Goal: Information Seeking & Learning: Learn about a topic

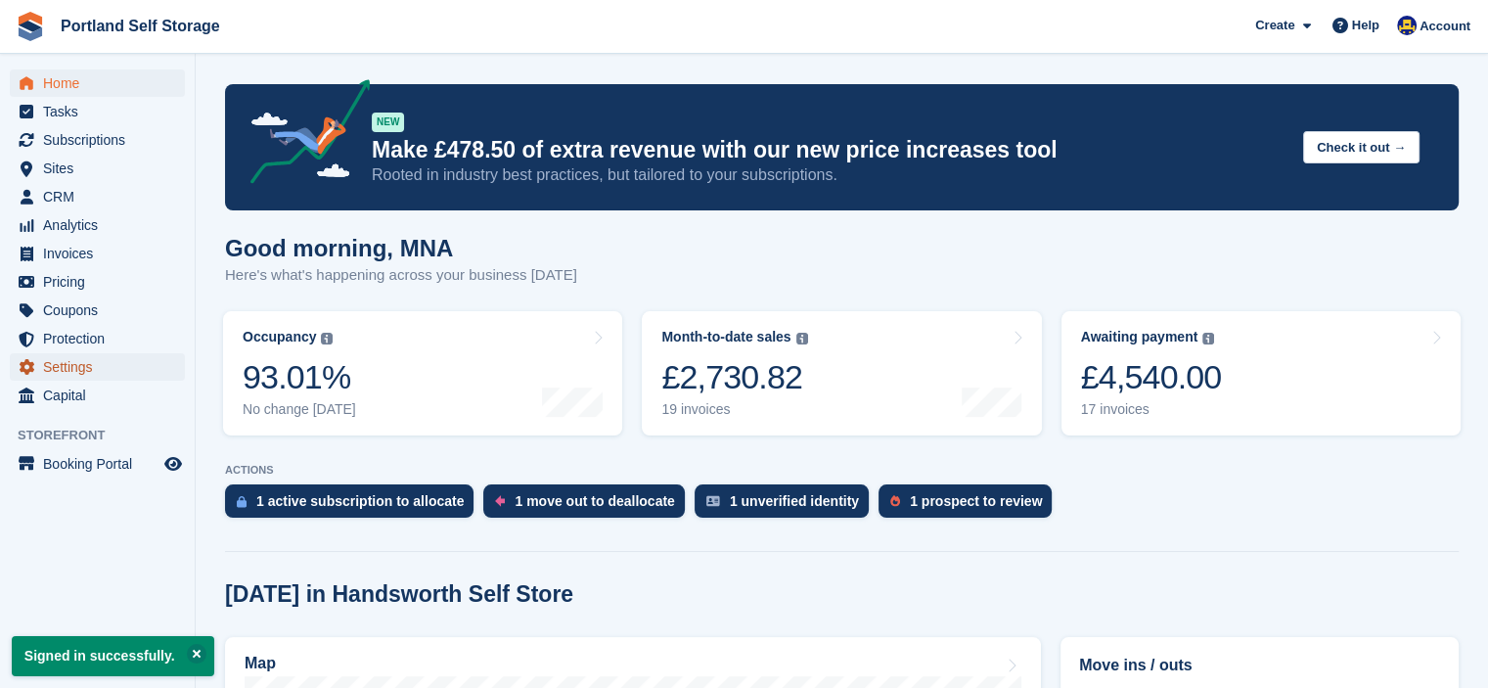
click at [70, 375] on span "Settings" at bounding box center [101, 366] width 117 height 27
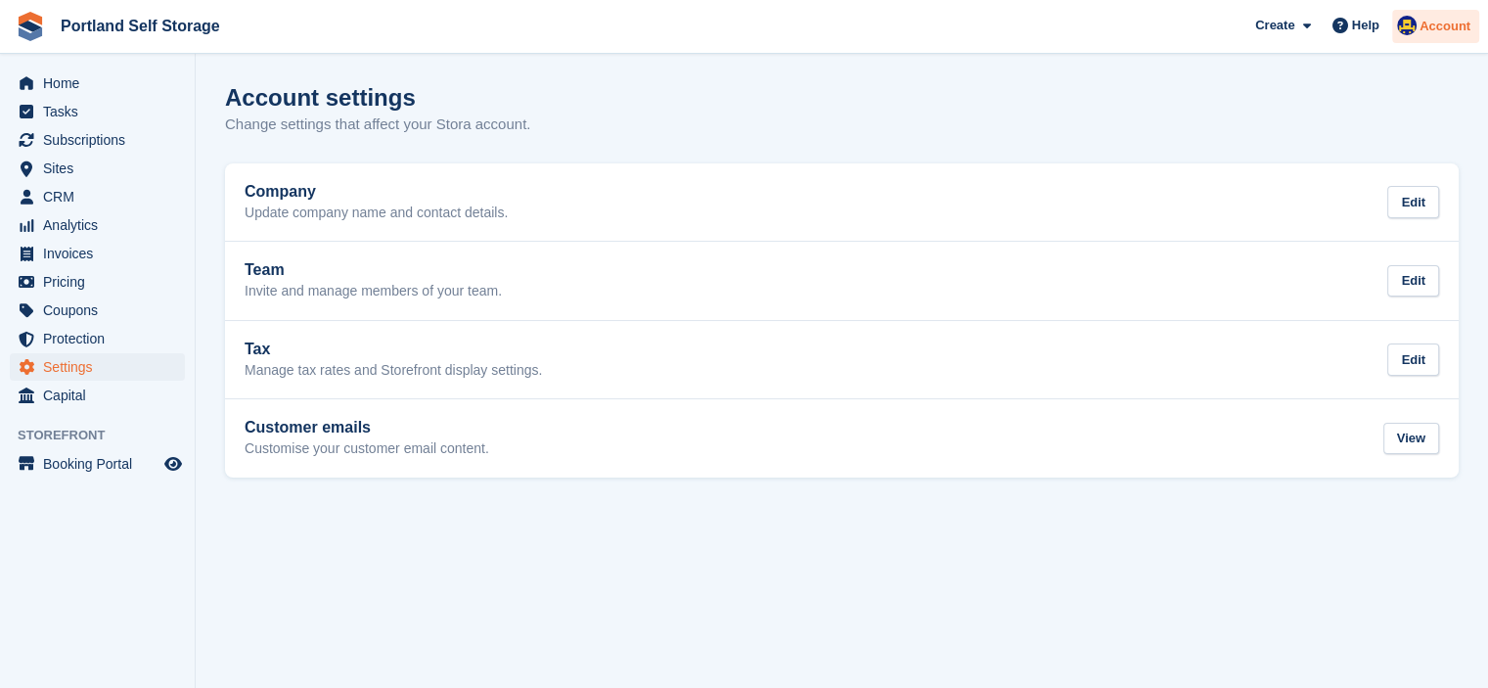
click at [1425, 32] on span "Account" at bounding box center [1445, 27] width 51 height 20
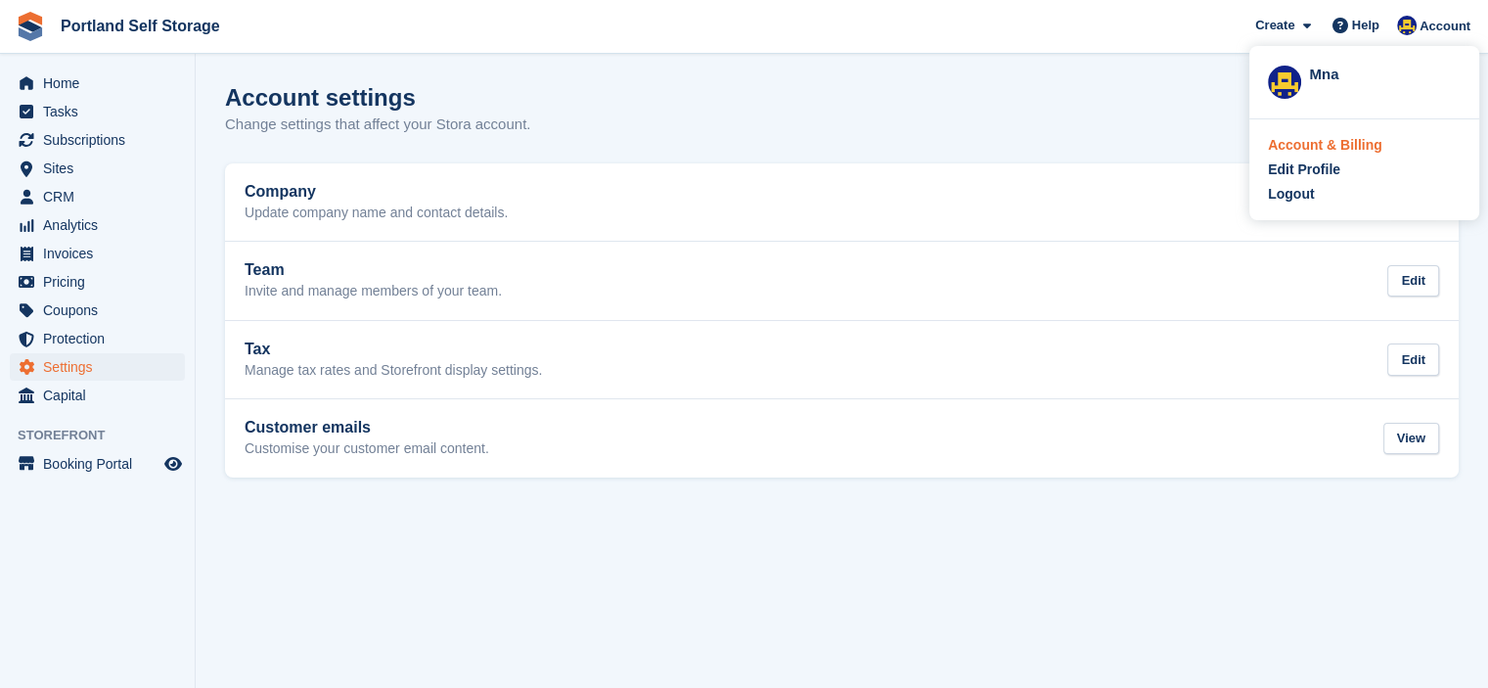
click at [1291, 145] on div "Account & Billing" at bounding box center [1325, 145] width 114 height 21
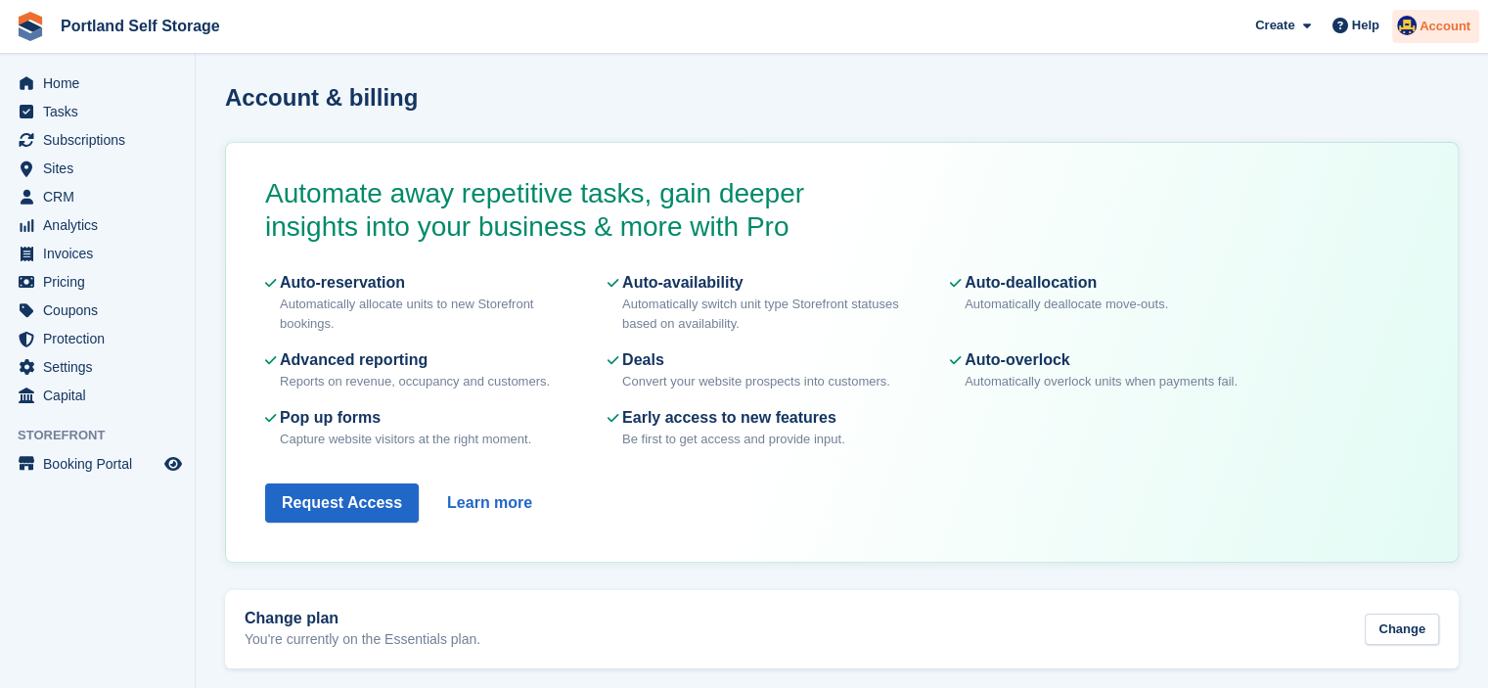
click at [1431, 33] on span "Account" at bounding box center [1445, 27] width 51 height 20
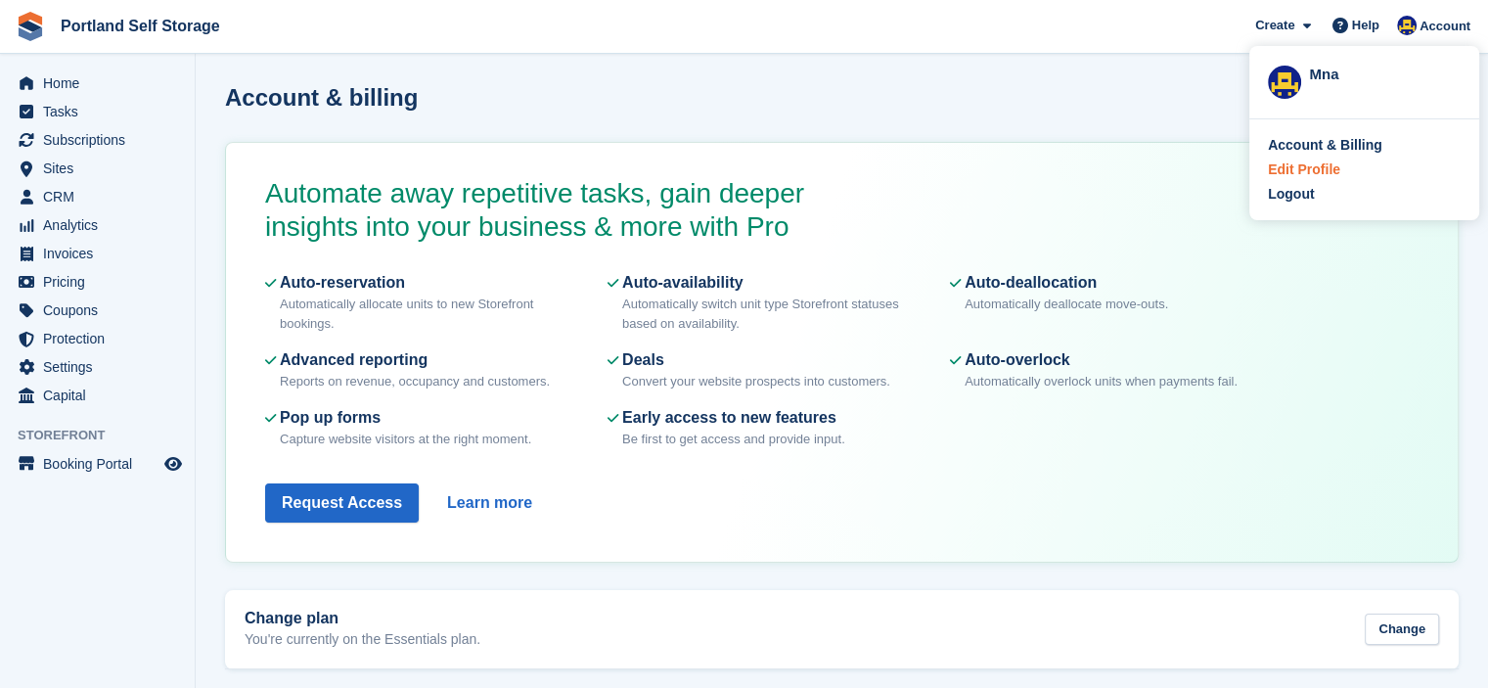
click at [1281, 168] on div "Edit Profile" at bounding box center [1304, 169] width 72 height 21
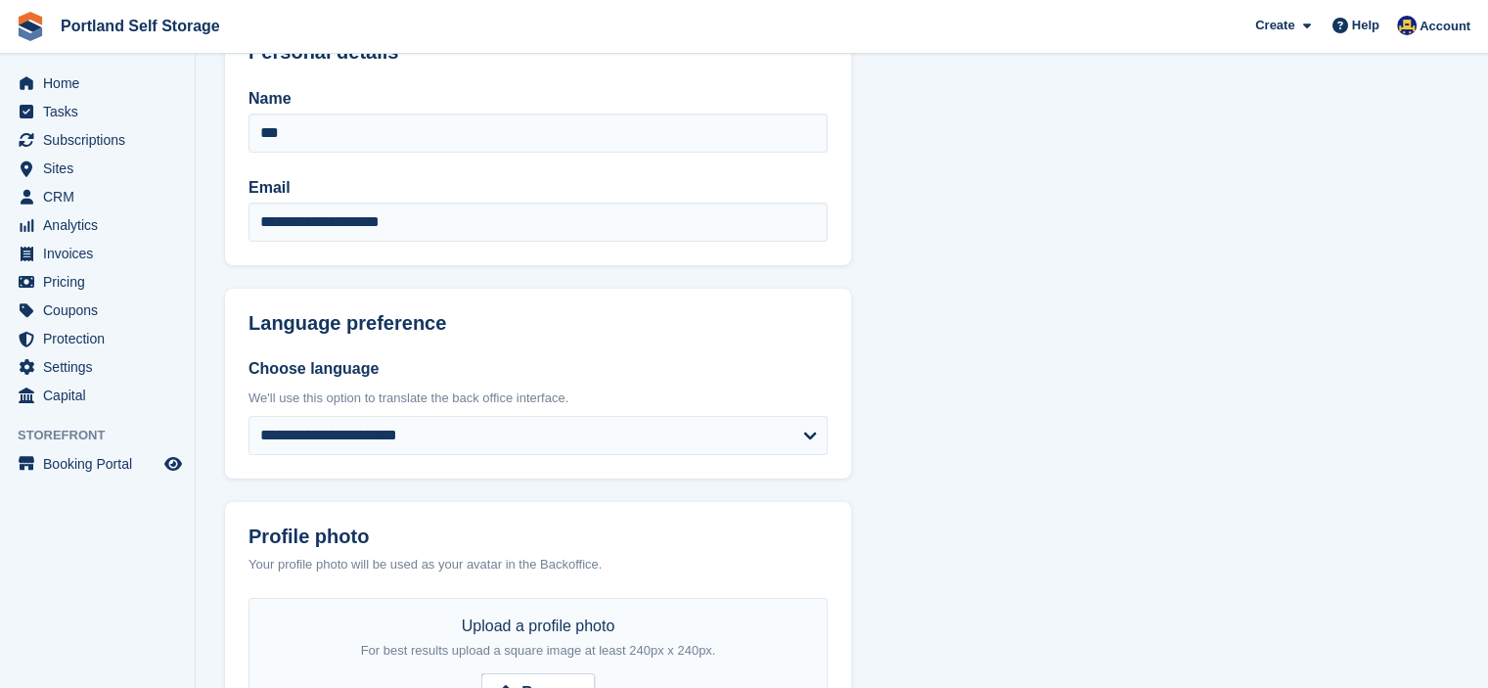
scroll to position [80, 0]
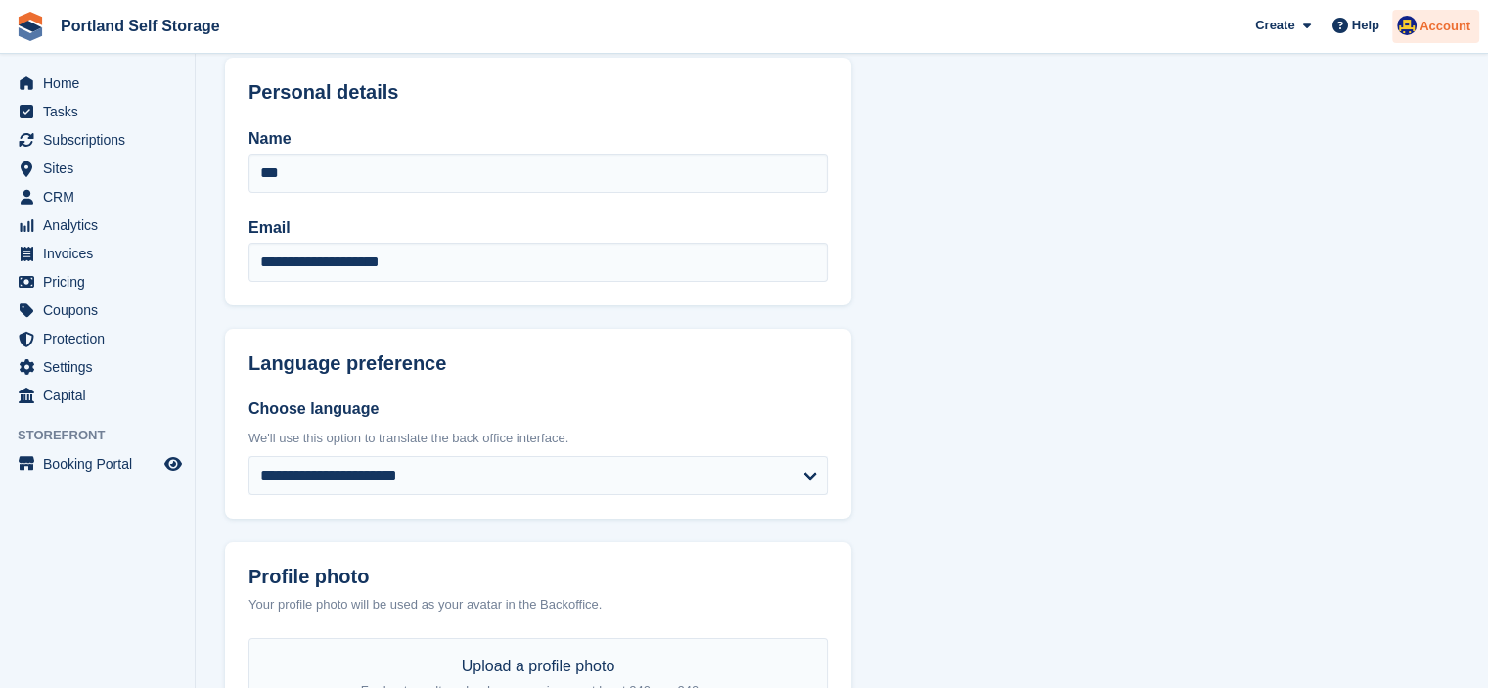
click at [1432, 34] on span "Account" at bounding box center [1445, 27] width 51 height 20
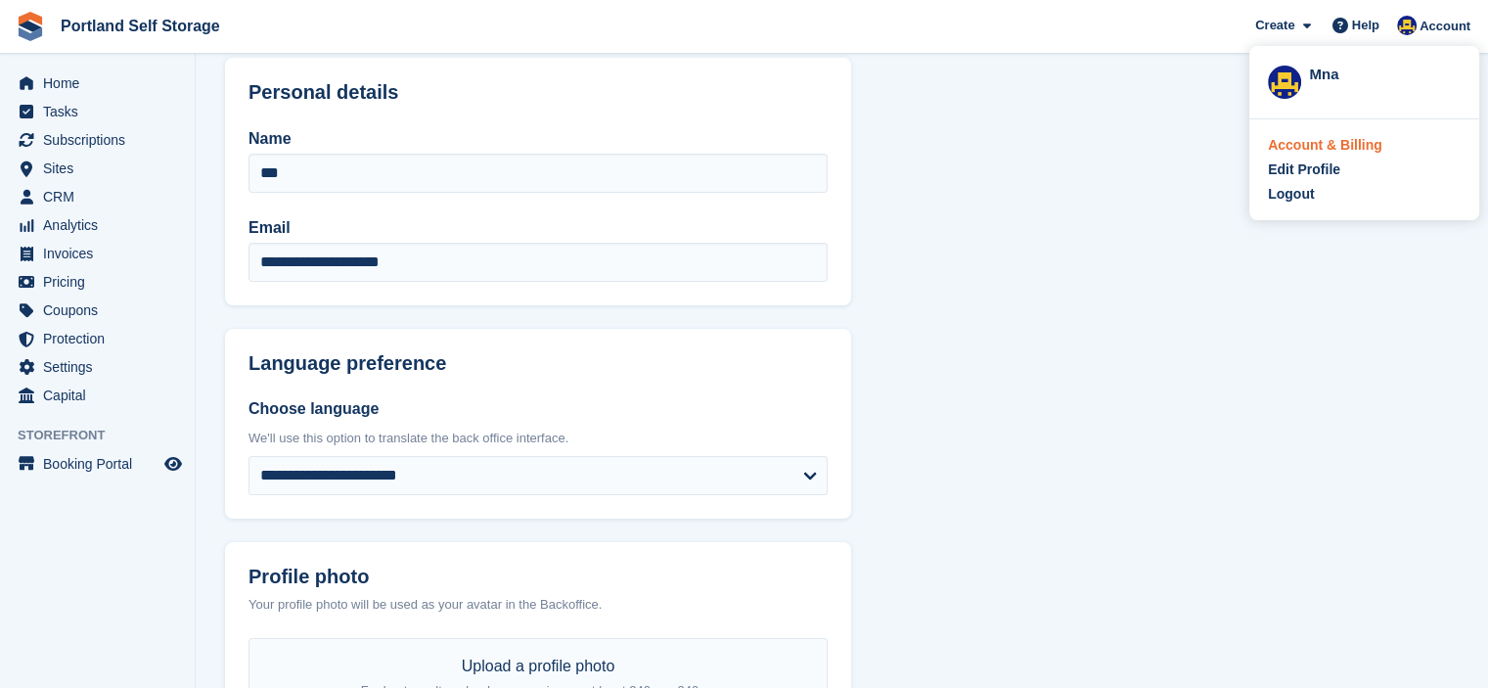
click at [1288, 146] on div "Account & Billing" at bounding box center [1325, 145] width 114 height 21
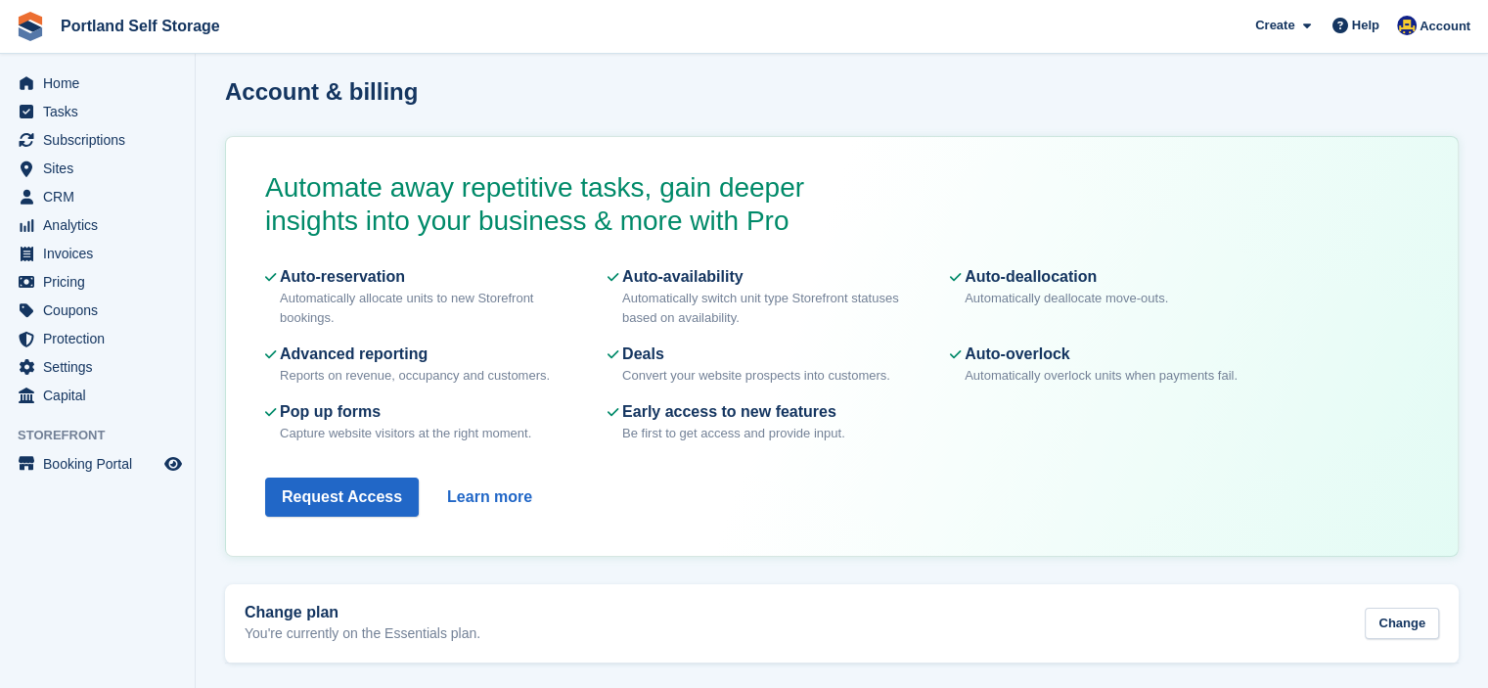
scroll to position [8, 0]
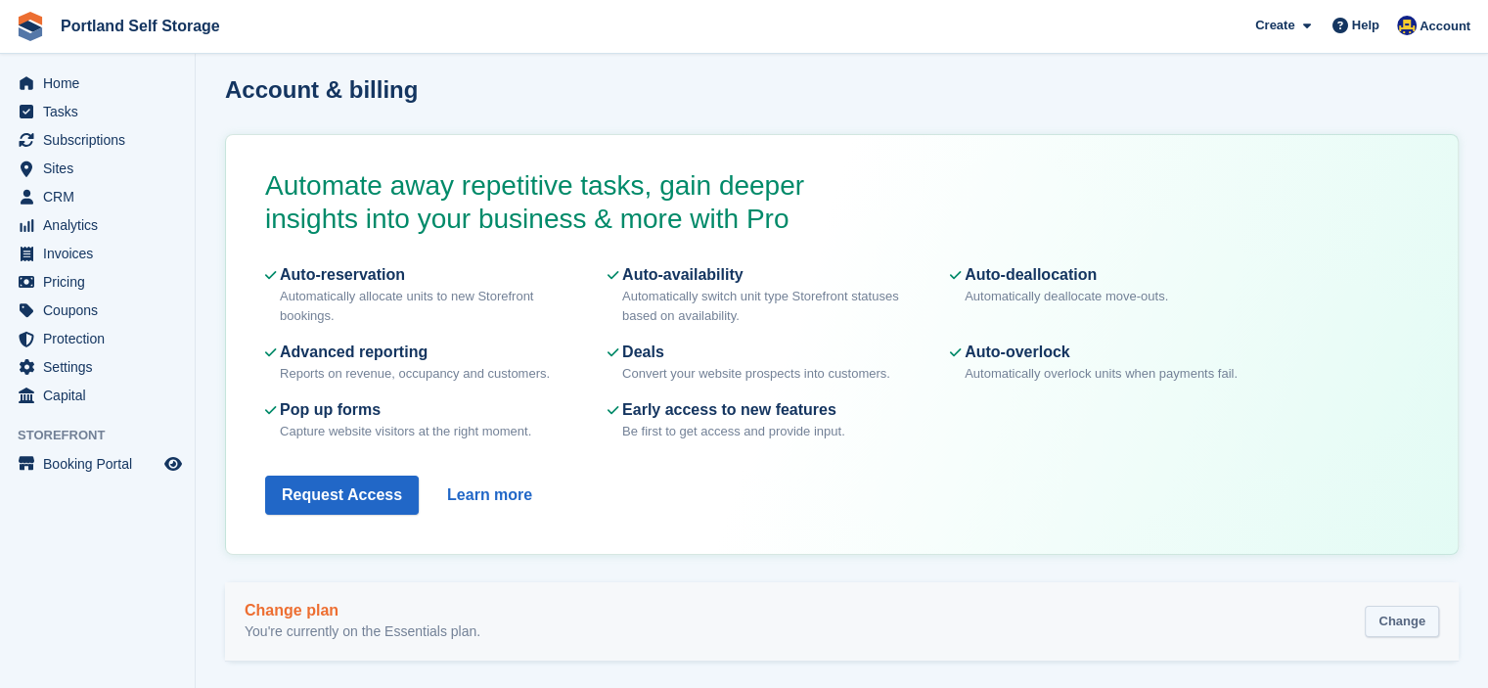
click at [1369, 620] on div "Change" at bounding box center [1402, 622] width 74 height 32
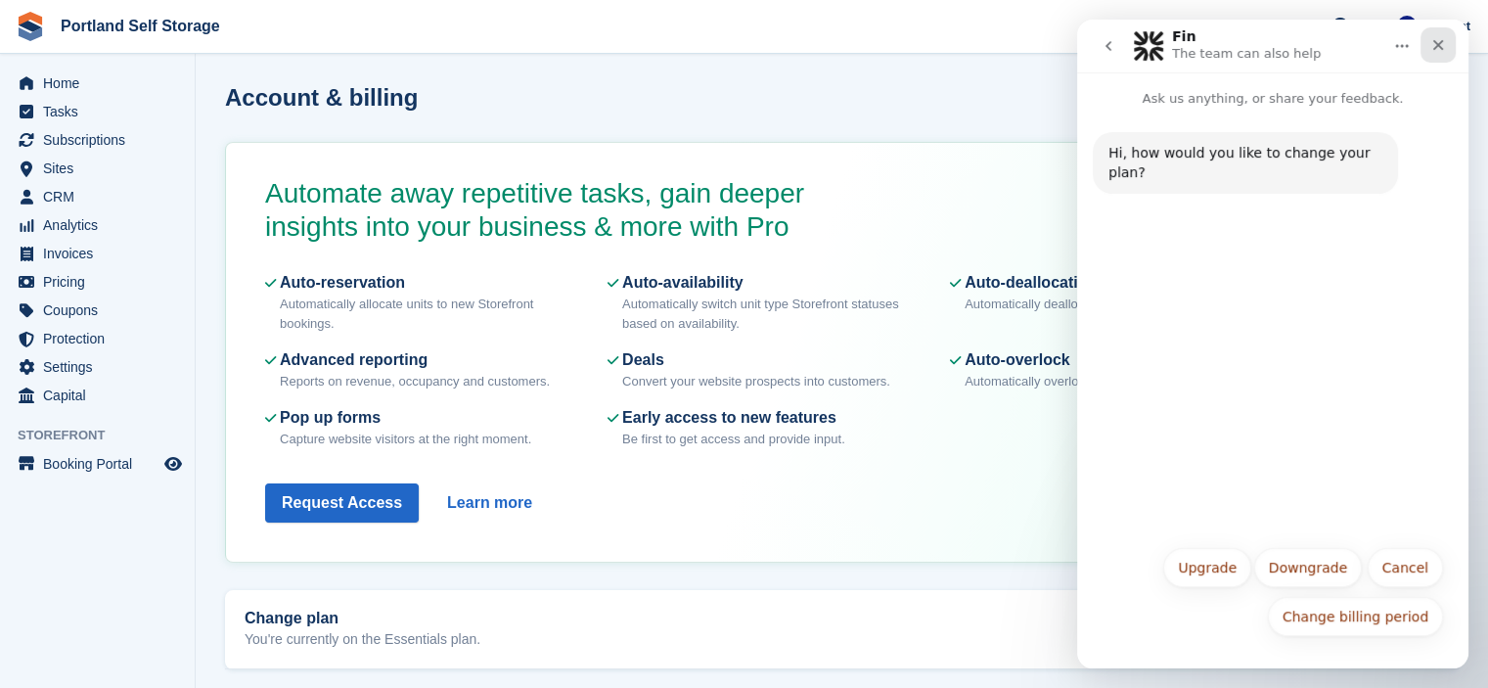
click at [1432, 52] on icon "Close" at bounding box center [1439, 45] width 16 height 16
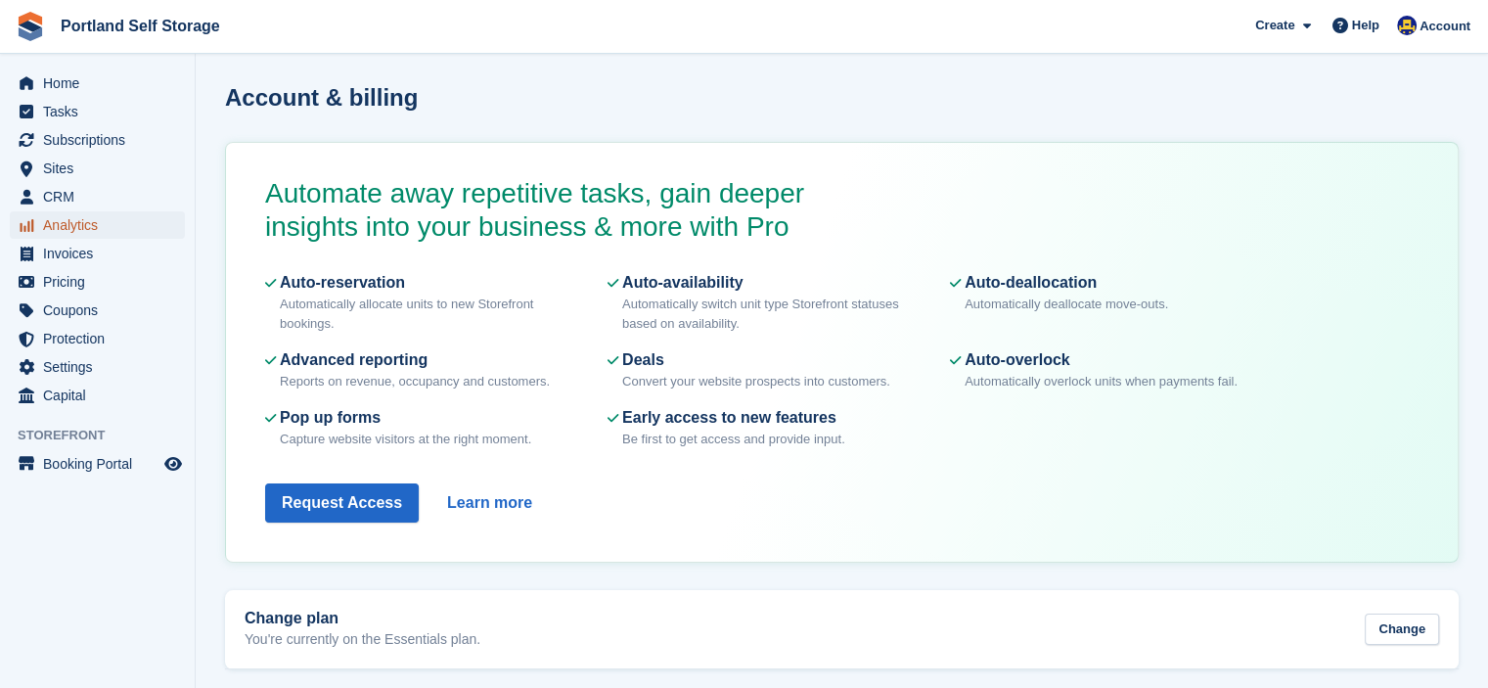
click at [73, 222] on span "Analytics" at bounding box center [101, 224] width 117 height 27
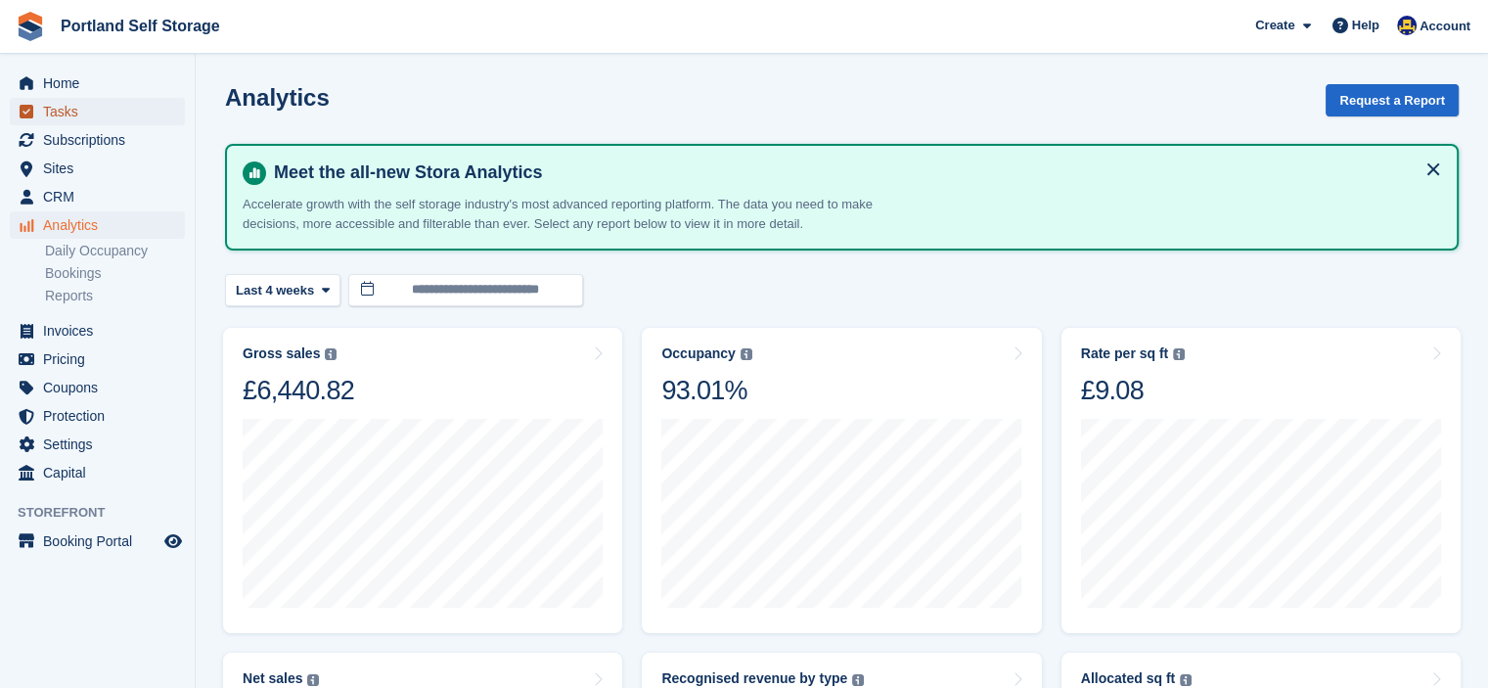
click at [78, 113] on span "Tasks" at bounding box center [101, 111] width 117 height 27
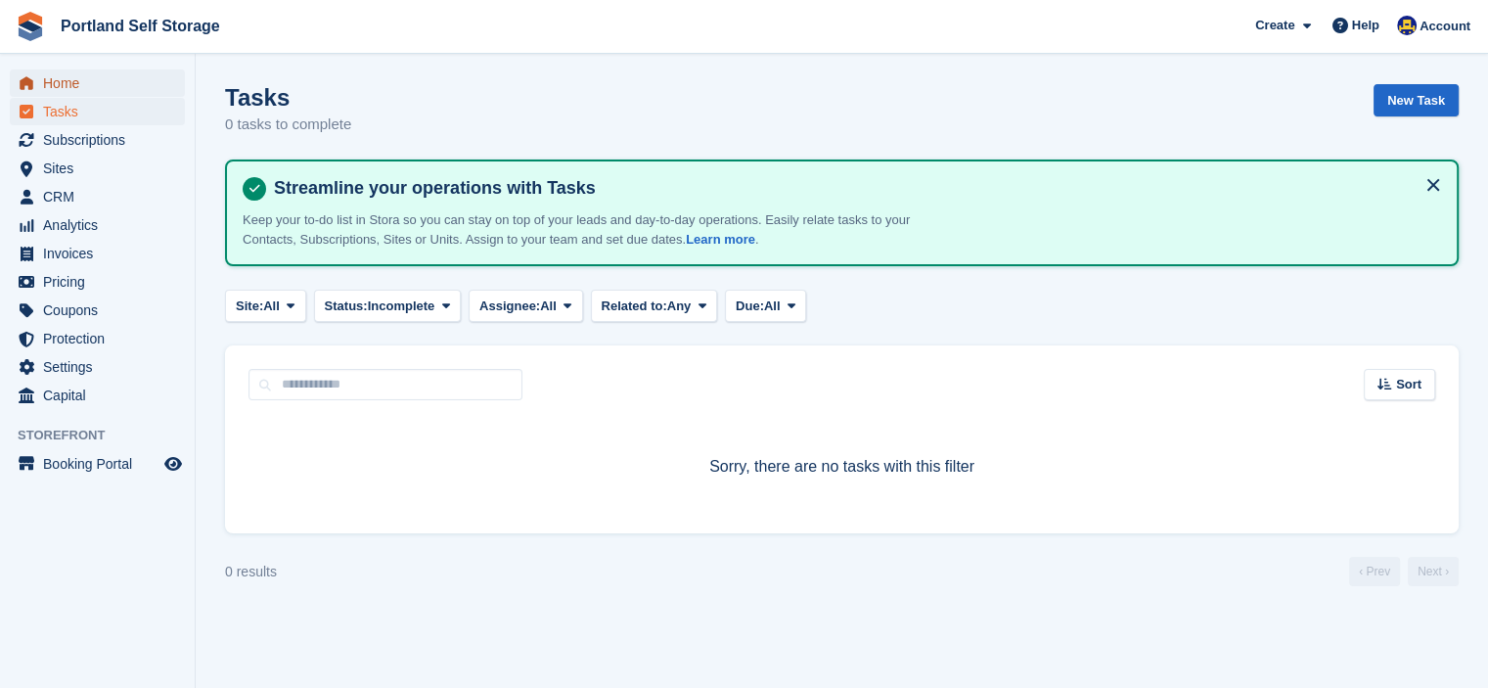
click at [71, 93] on span "Home" at bounding box center [101, 82] width 117 height 27
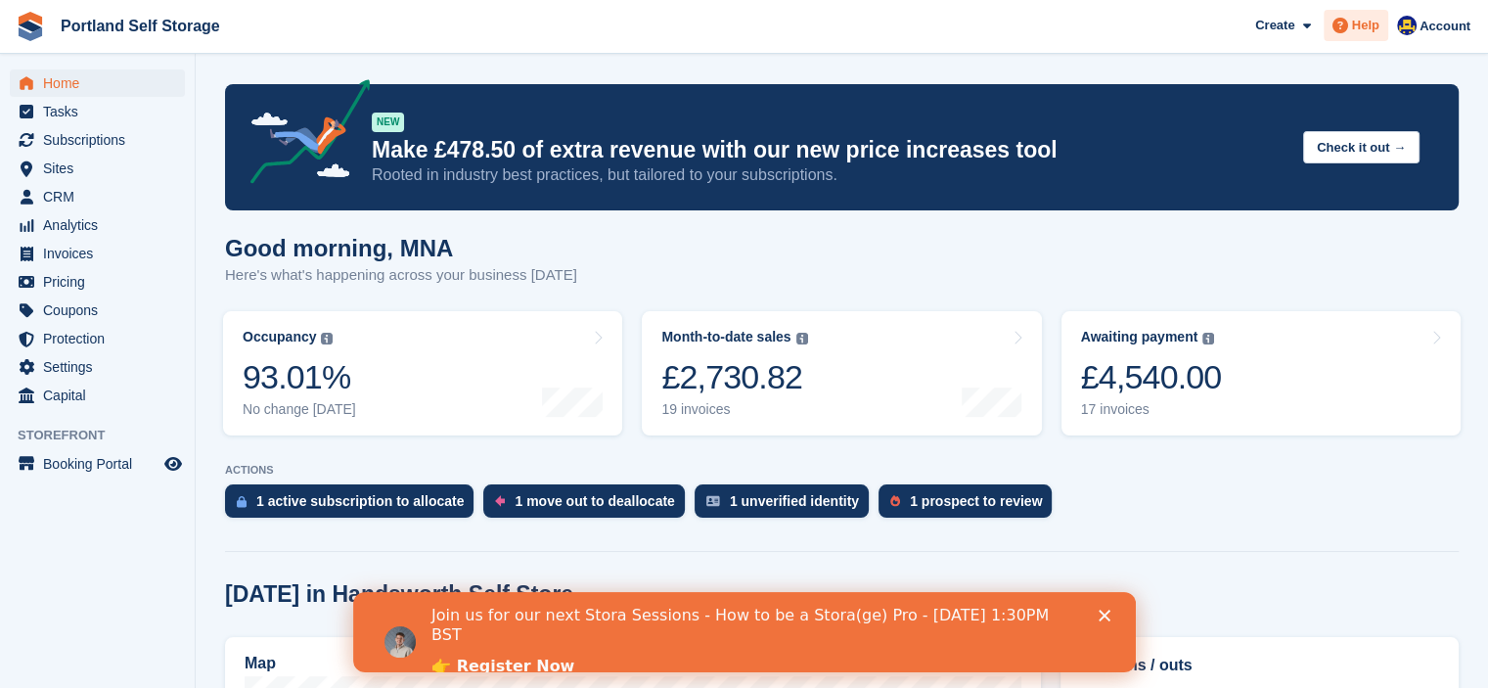
click at [1342, 36] on span at bounding box center [1340, 25] width 23 height 23
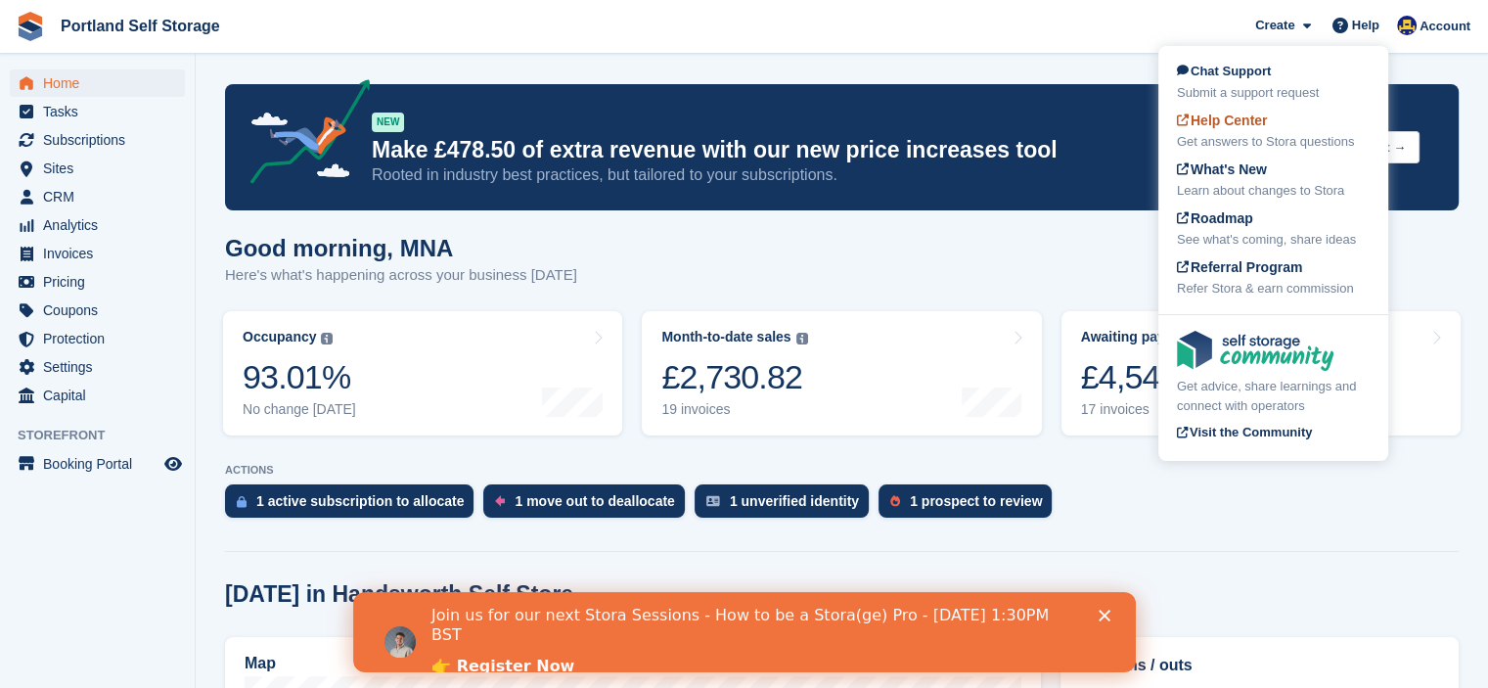
click at [1221, 124] on span "Help Center" at bounding box center [1222, 121] width 91 height 16
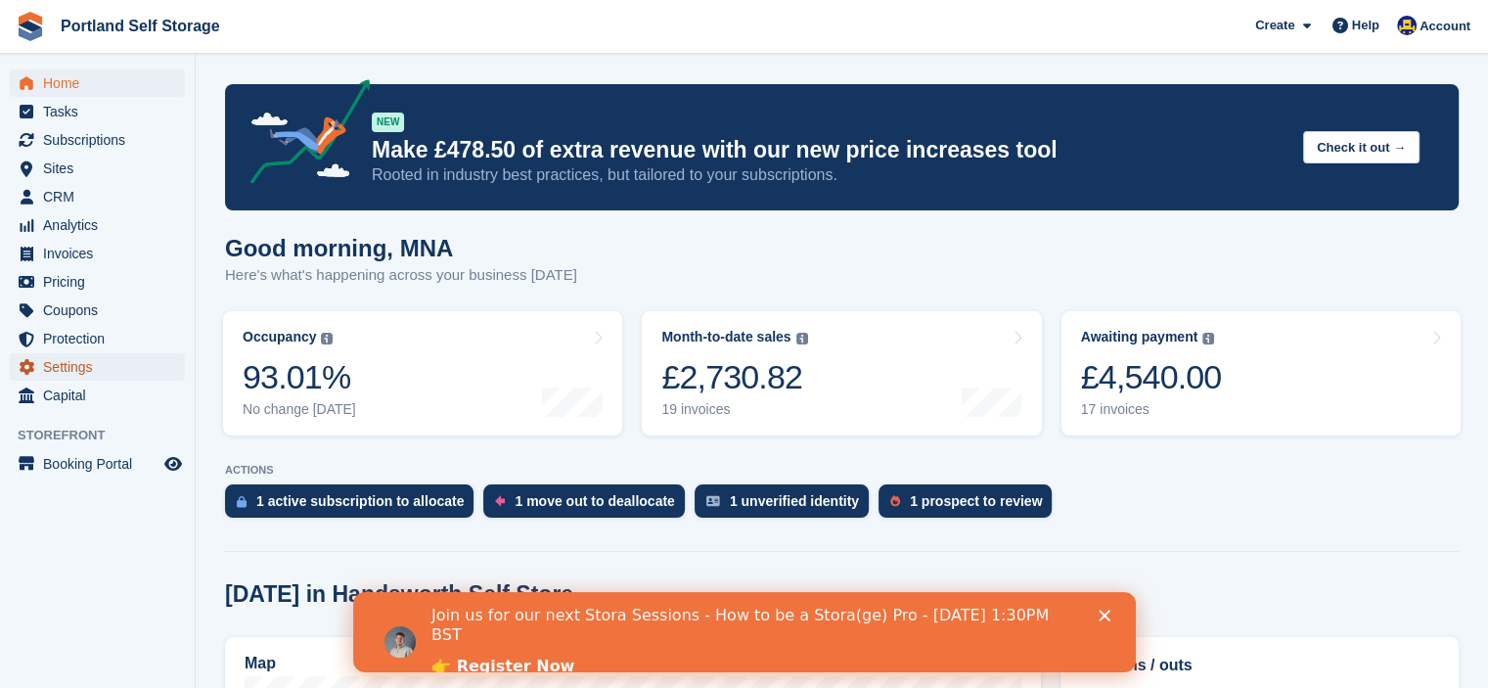
click at [49, 372] on span "Settings" at bounding box center [101, 366] width 117 height 27
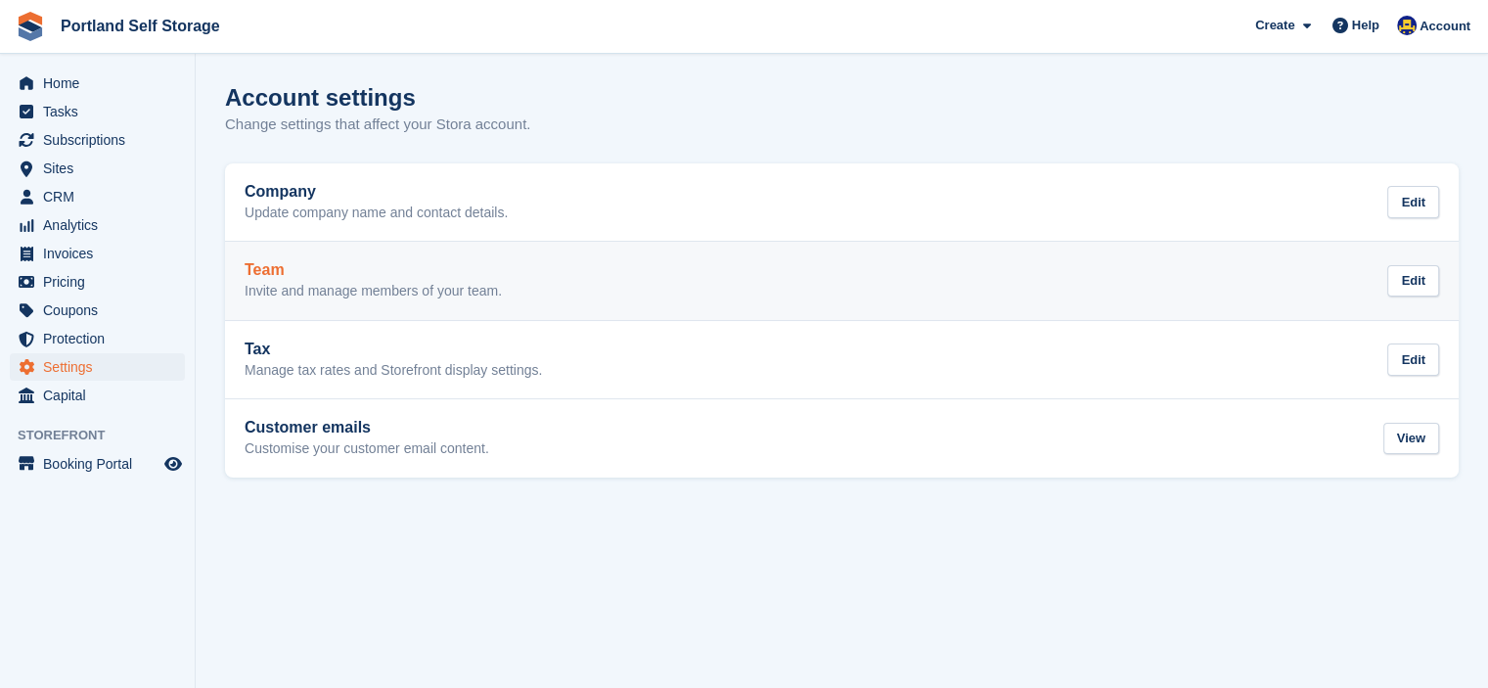
click at [381, 259] on link "Team Invite and manage members of your team. Edit" at bounding box center [842, 281] width 1234 height 78
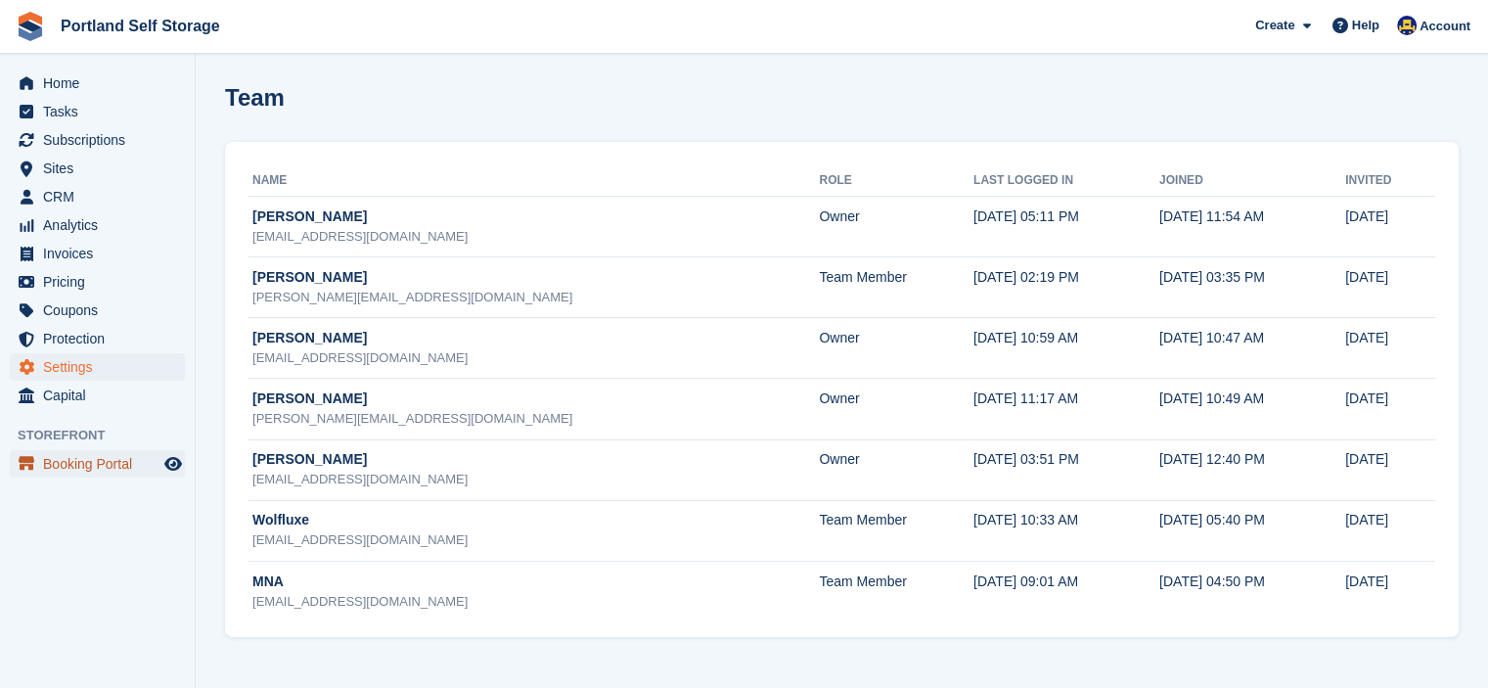
click at [64, 456] on span "Booking Portal" at bounding box center [101, 463] width 117 height 27
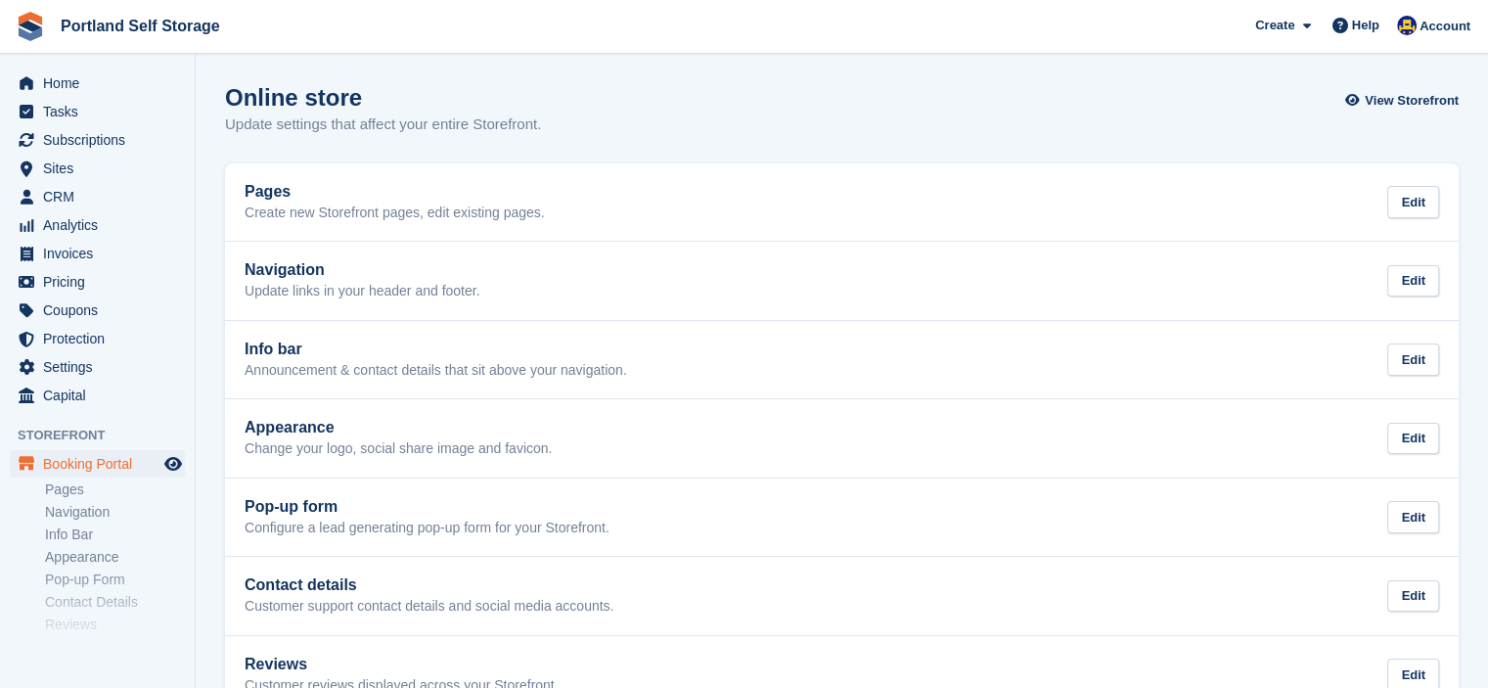
click at [816, 84] on div "Online store Update settings that affect your entire Storefront. View Storefront" at bounding box center [842, 121] width 1234 height 75
click at [89, 76] on span "Home" at bounding box center [101, 82] width 117 height 27
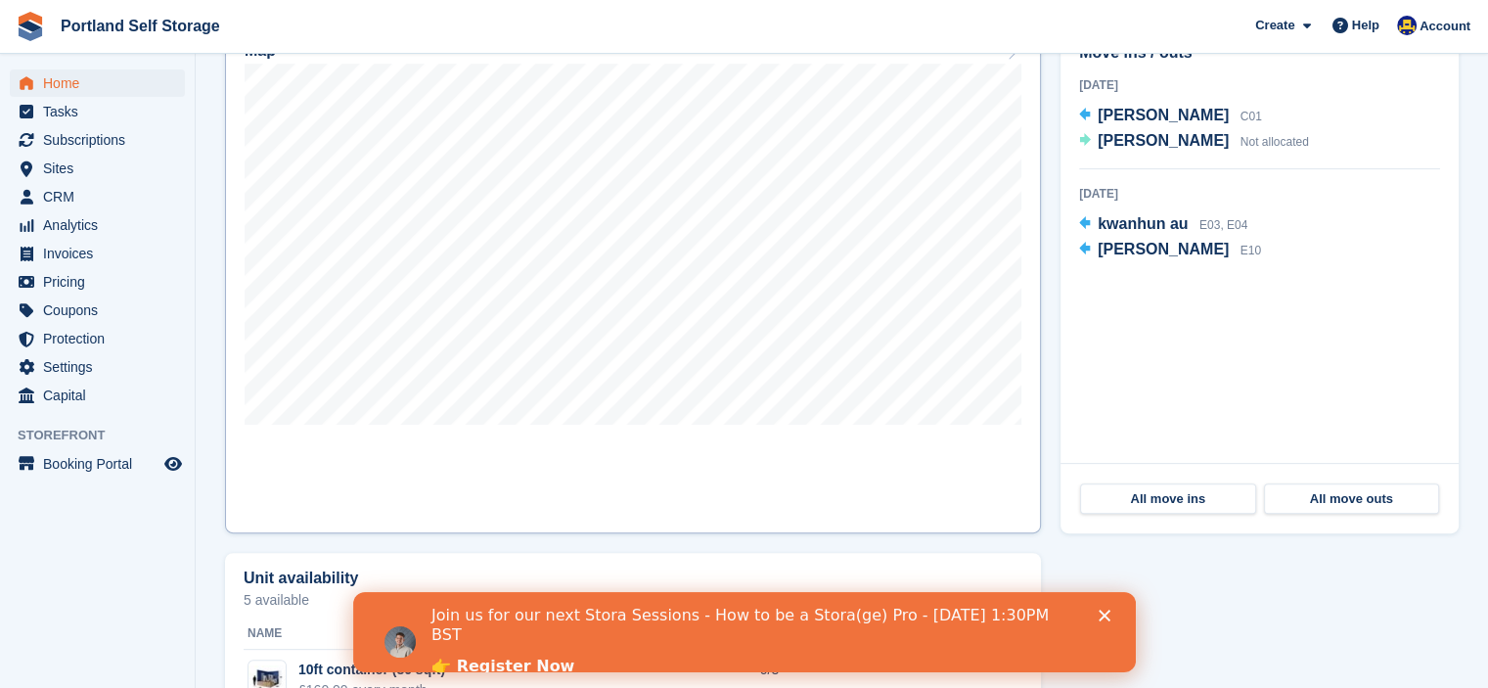
scroll to position [615, 0]
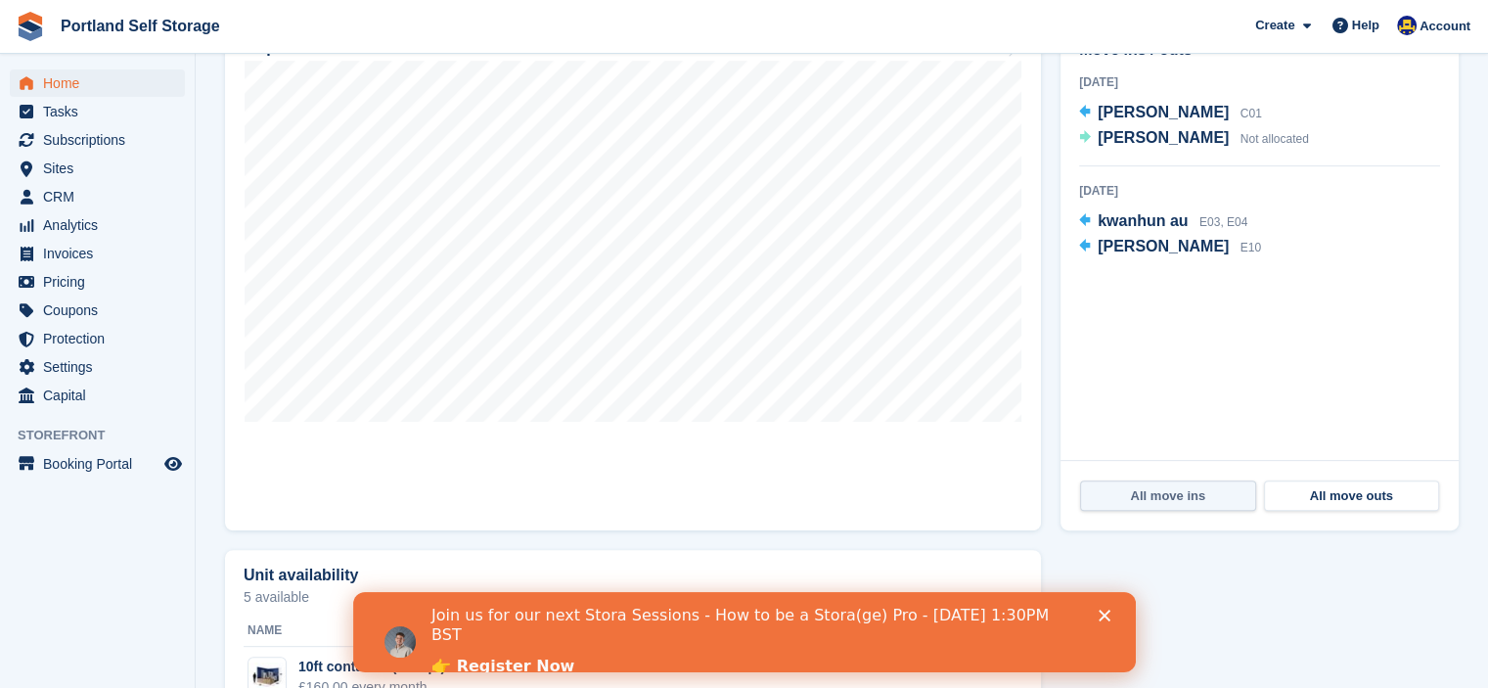
click at [1158, 492] on link "All move ins" at bounding box center [1168, 495] width 176 height 31
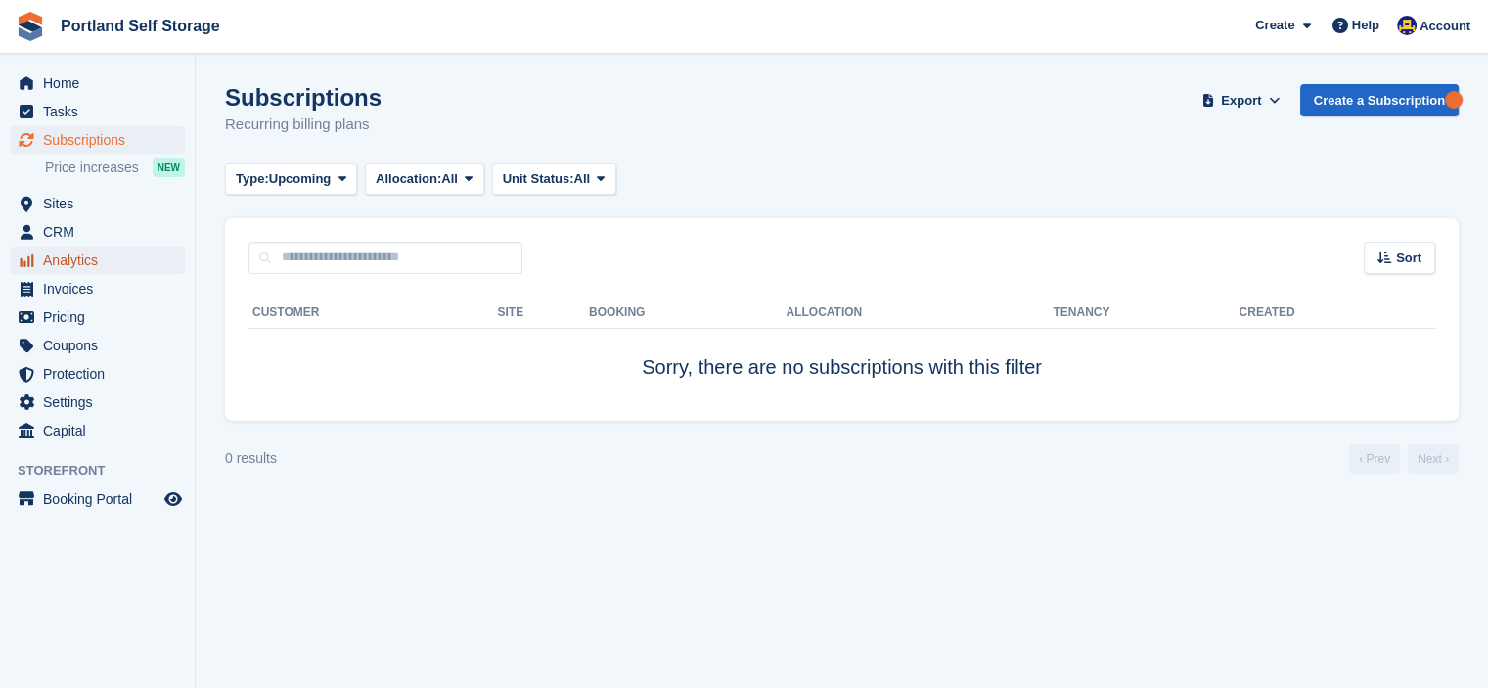
click at [69, 265] on span "Analytics" at bounding box center [101, 260] width 117 height 27
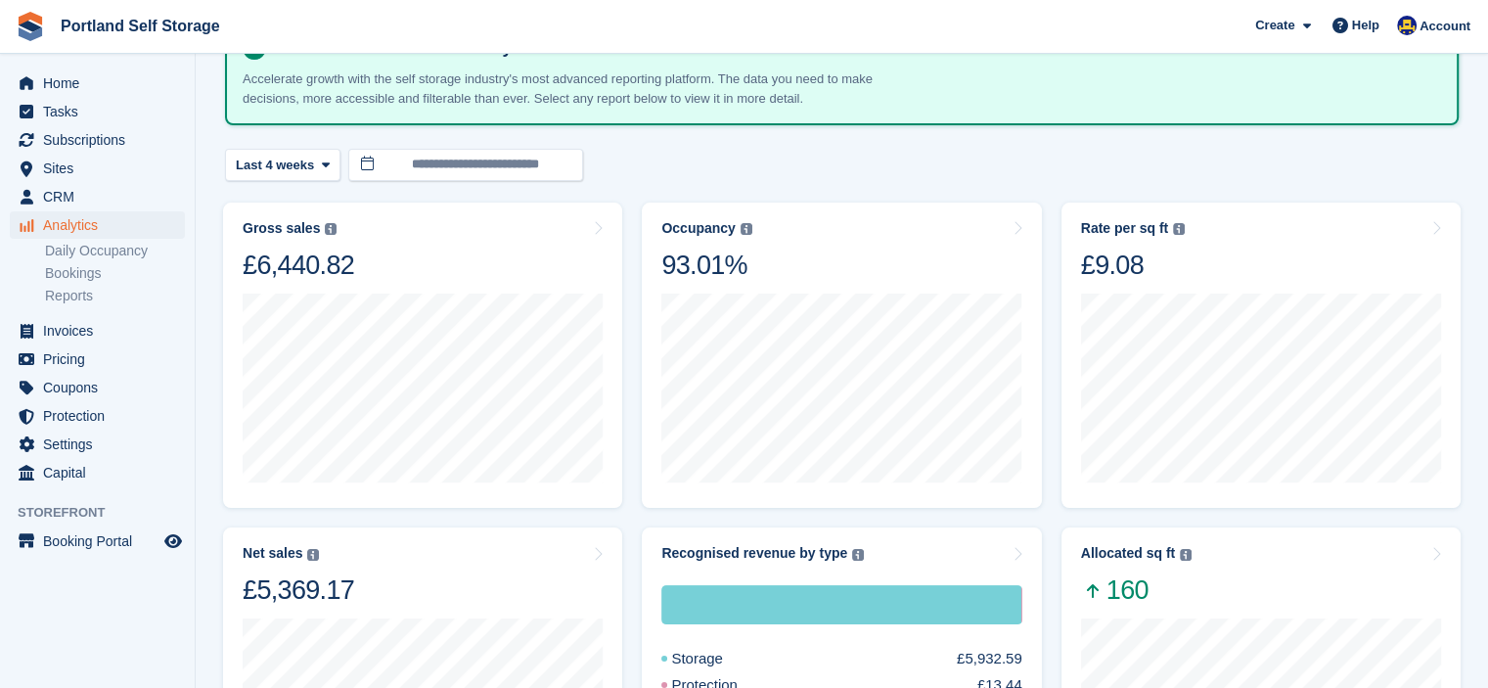
scroll to position [145, 0]
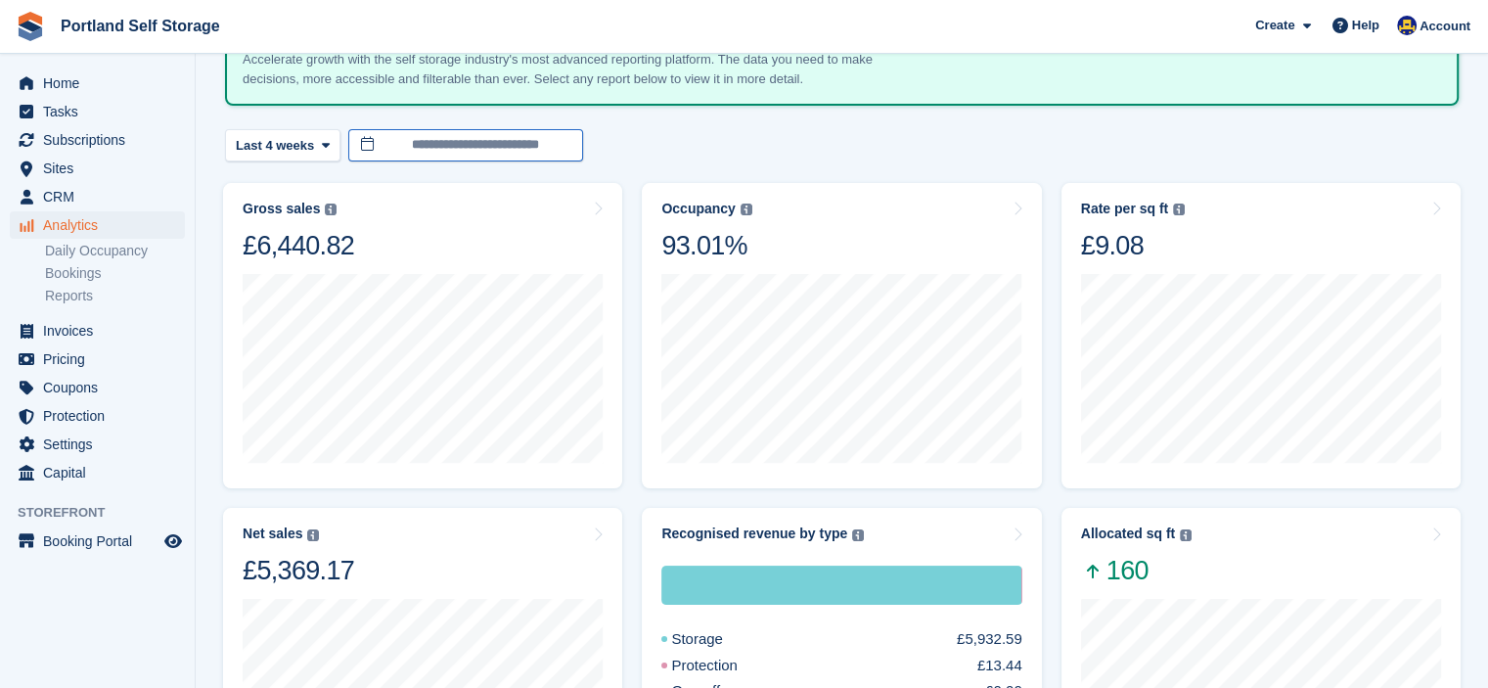
click at [432, 142] on input "**********" at bounding box center [465, 145] width 235 height 32
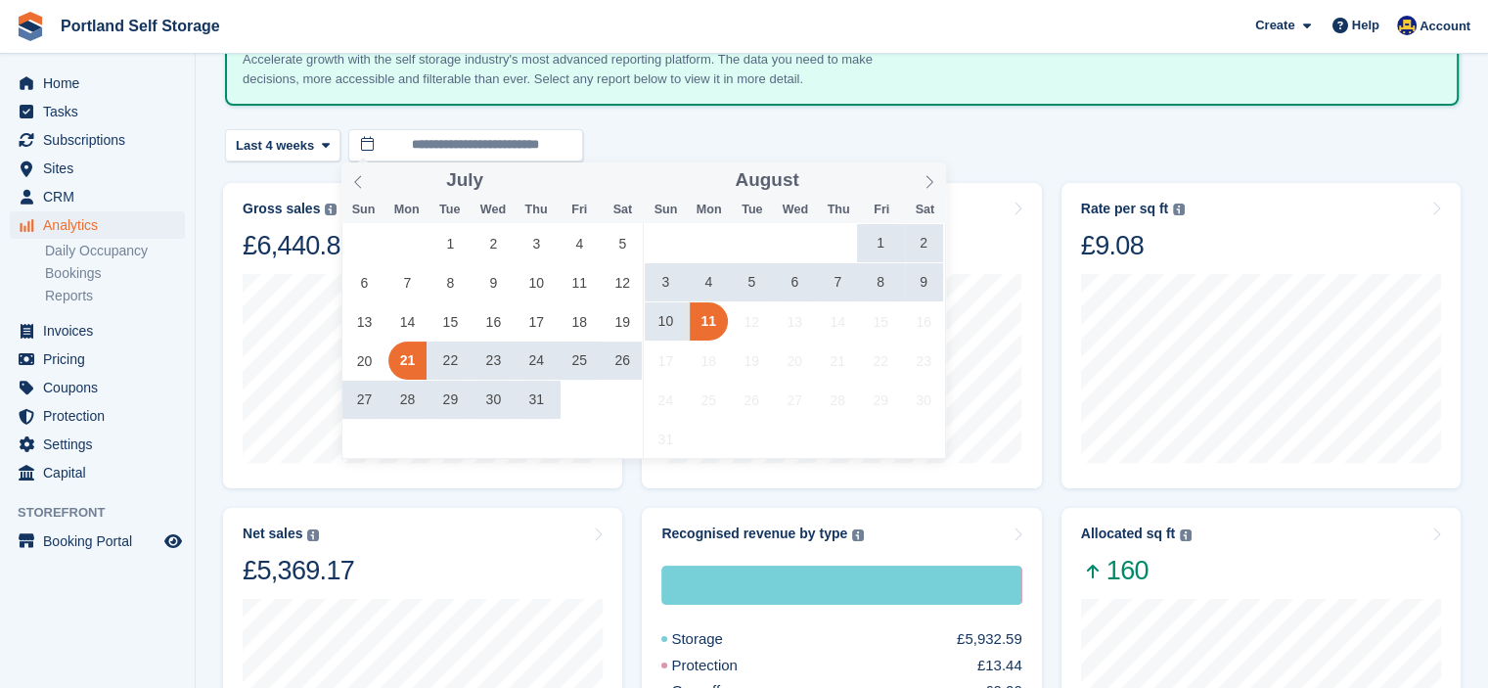
click at [688, 134] on div "**********" at bounding box center [842, 145] width 1234 height 32
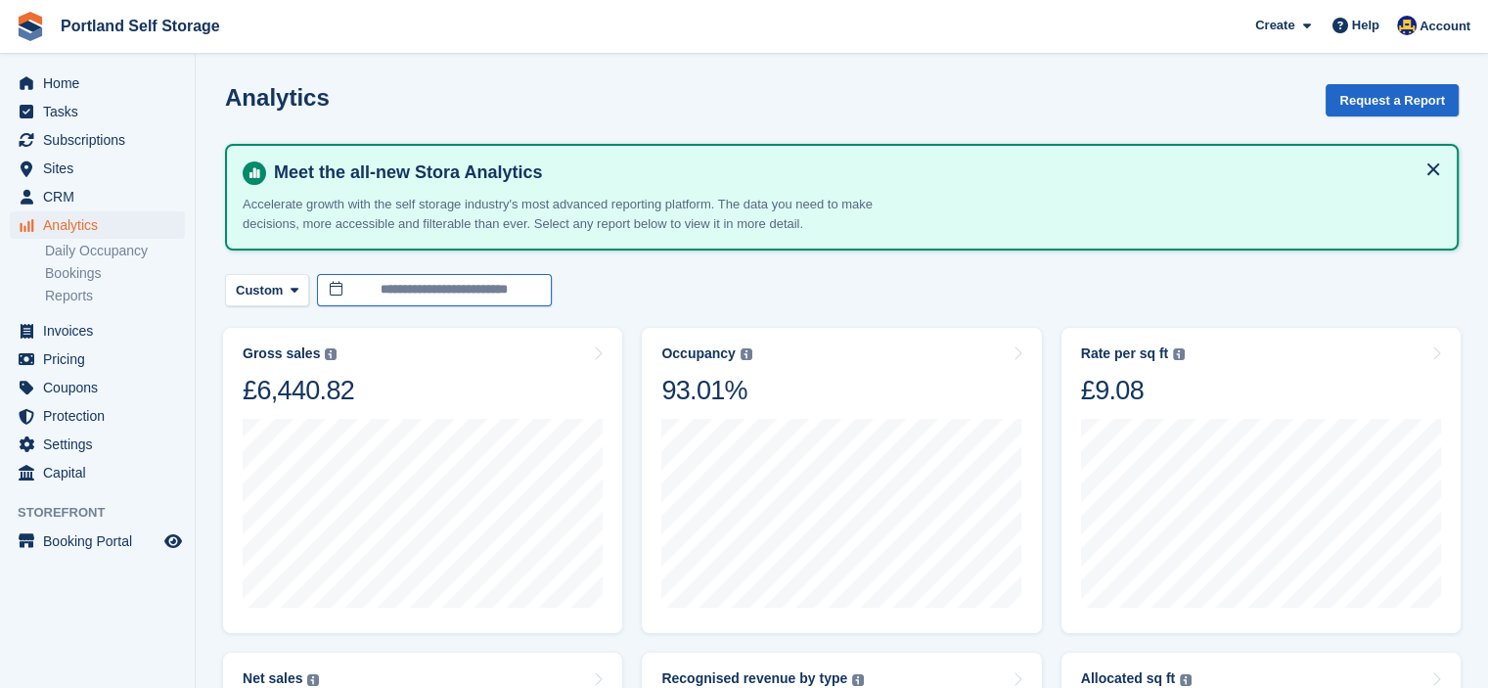
click at [372, 285] on input "**********" at bounding box center [434, 290] width 235 height 32
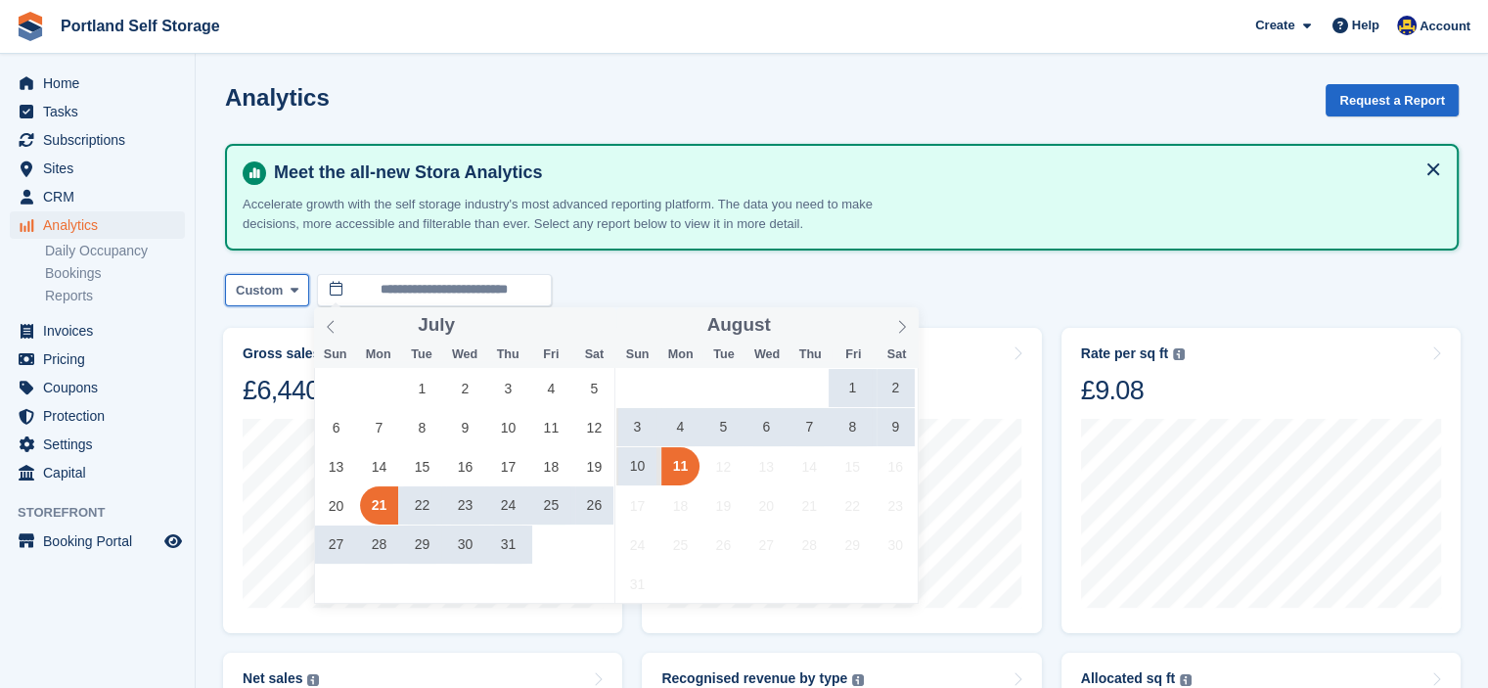
click at [274, 285] on span "Custom" at bounding box center [259, 291] width 47 height 20
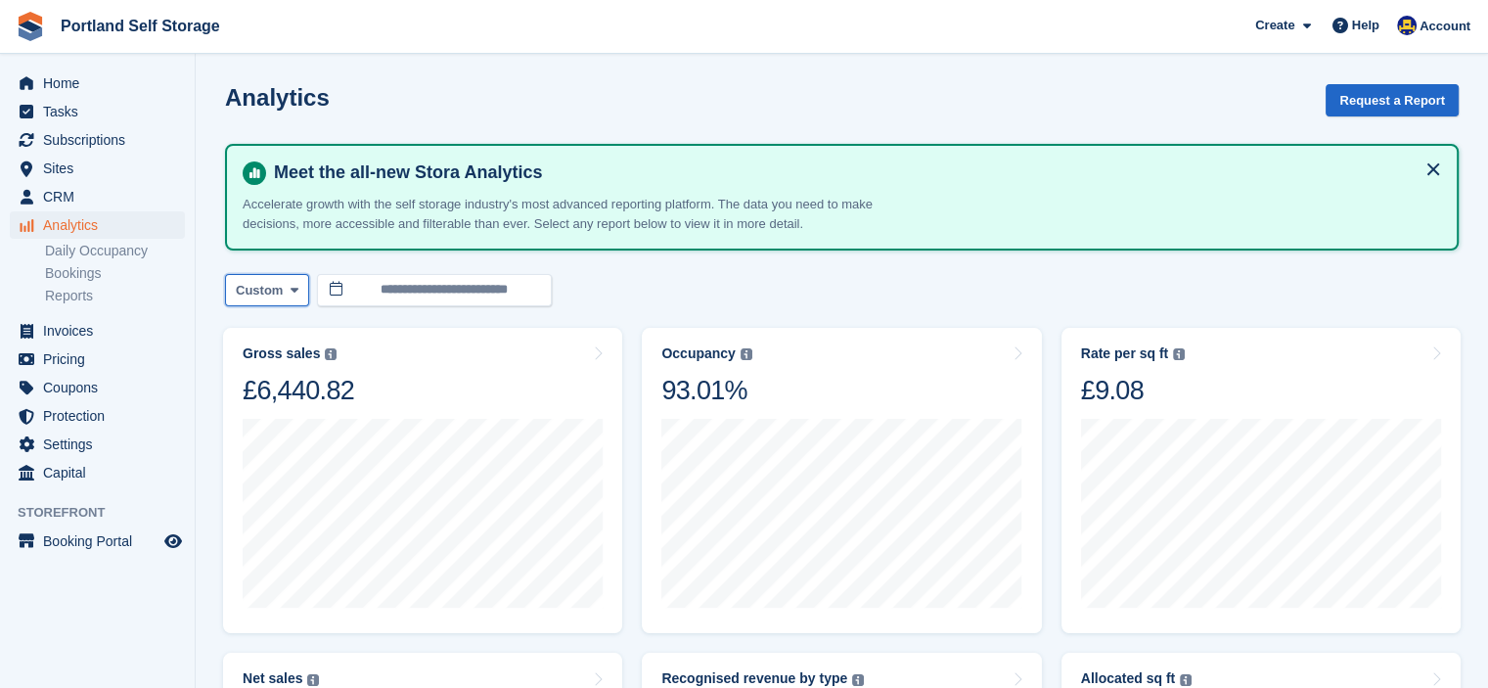
click at [266, 303] on button "Custom" at bounding box center [267, 290] width 84 height 32
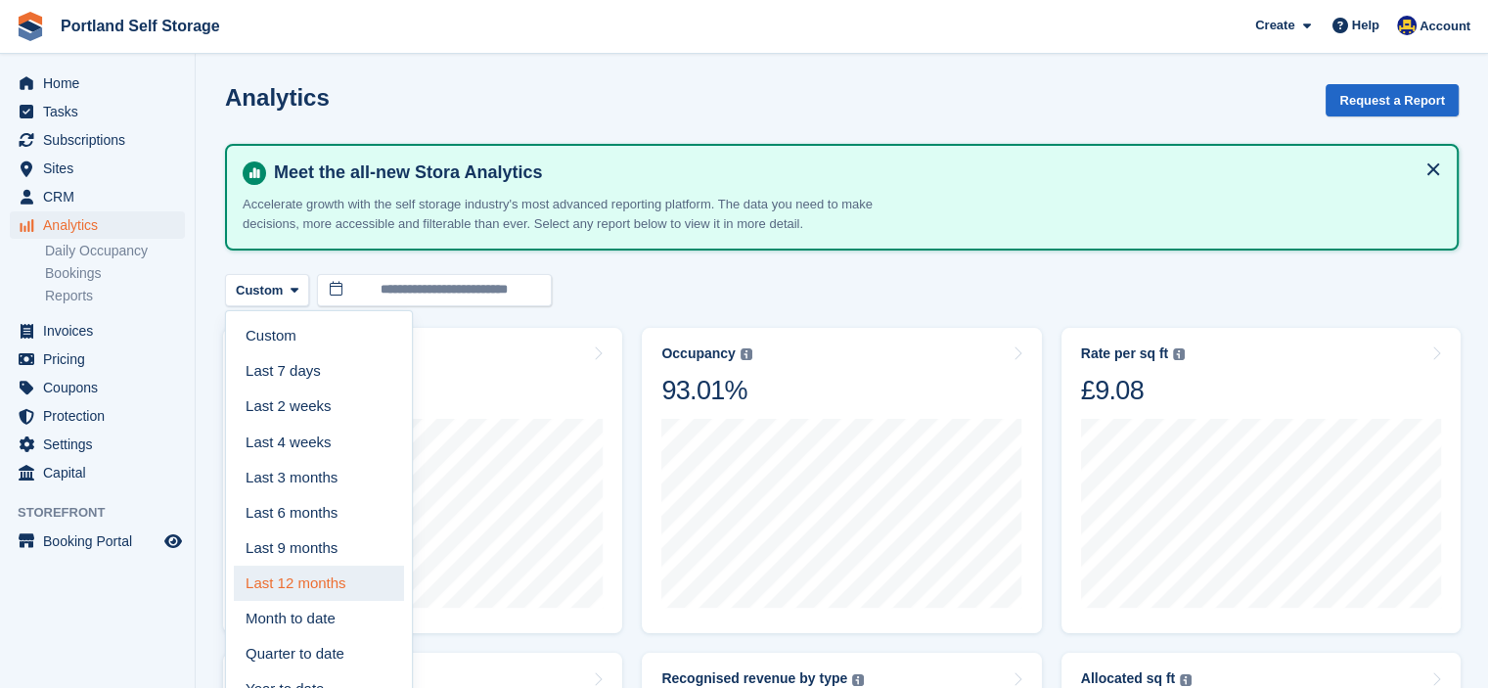
click at [283, 571] on link "Last 12 months" at bounding box center [319, 583] width 170 height 35
